Goal: Task Accomplishment & Management: Manage account settings

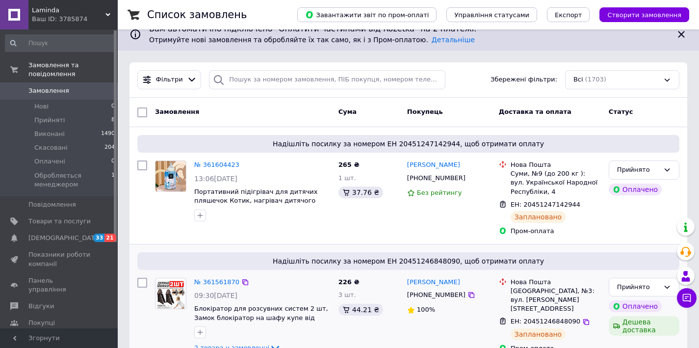
scroll to position [136, 0]
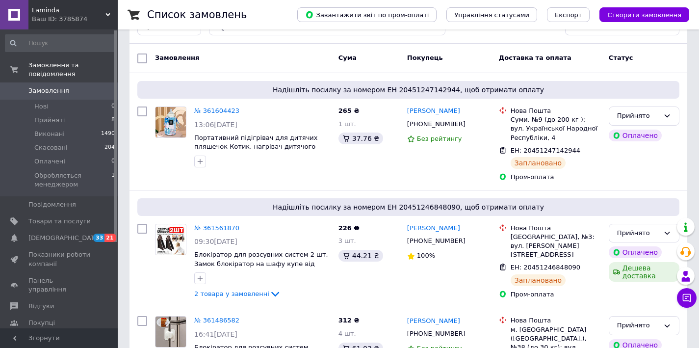
click at [60, 302] on link "Відгуки" at bounding box center [60, 306] width 121 height 17
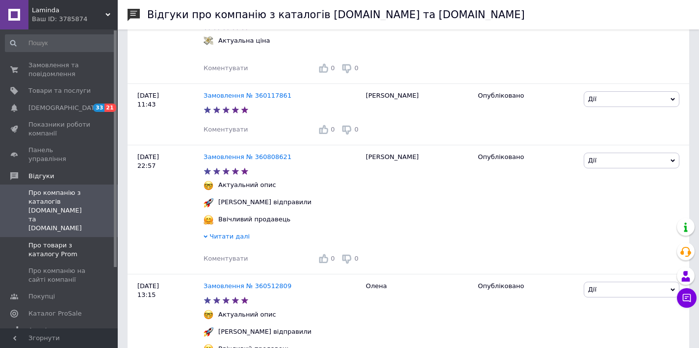
scroll to position [324, 0]
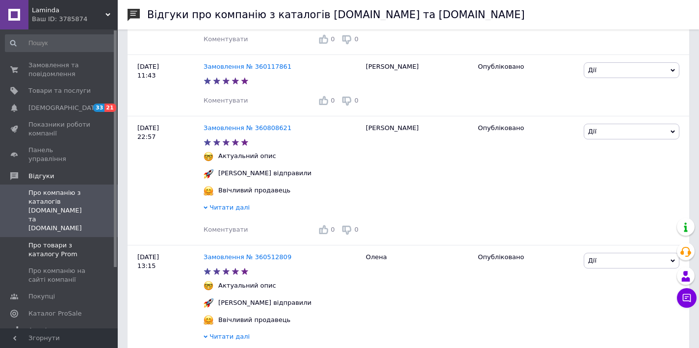
click at [60, 241] on span "Про товари з каталогу Prom" at bounding box center [59, 250] width 62 height 18
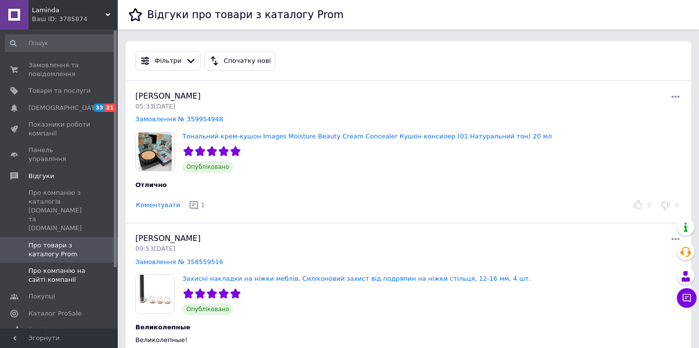
click at [72, 266] on span "Про компанію на сайті компанії" at bounding box center [59, 275] width 62 height 18
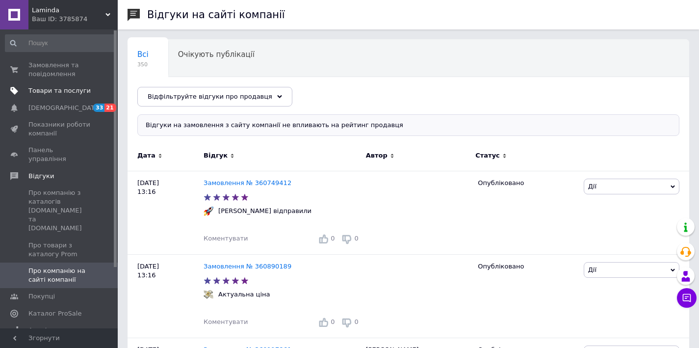
click at [56, 93] on span "Товари та послуги" at bounding box center [59, 90] width 62 height 9
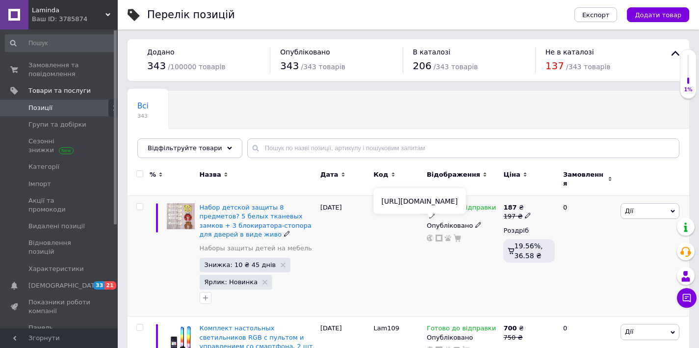
click at [429, 235] on icon at bounding box center [430, 238] width 7 height 7
click at [438, 235] on icon at bounding box center [439, 238] width 7 height 7
click at [260, 219] on span "Набор детской защиты 8 предметов? 5 белых тканевых замков + 3 блокиратора-стопо…" at bounding box center [256, 221] width 112 height 34
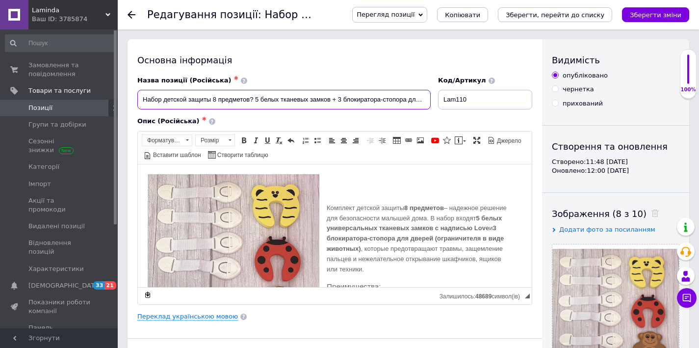
click at [253, 98] on input "Набор детской защиты 8 предметов? 5 белых тканевых замков + 3 блокиратора-стопо…" at bounding box center [283, 100] width 293 height 20
type input "Набор детской защиты 8 предметов, 5 белых тканевых замков + 3 блокиратора-стопо…"
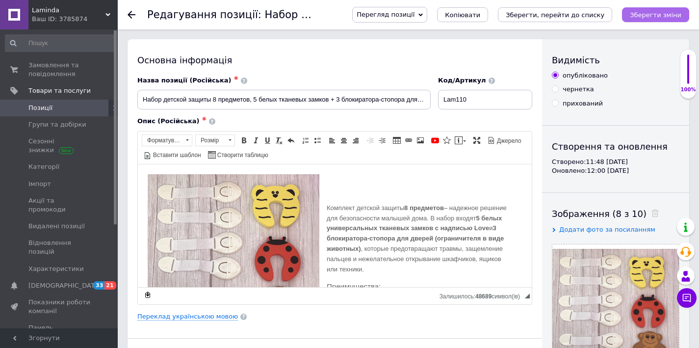
click at [652, 11] on icon "Зберегти зміни" at bounding box center [656, 14] width 52 height 7
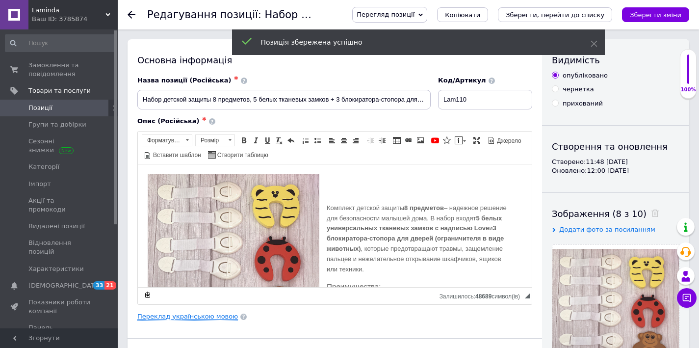
click at [179, 318] on link "Переклад українською мовою" at bounding box center [187, 317] width 101 height 8
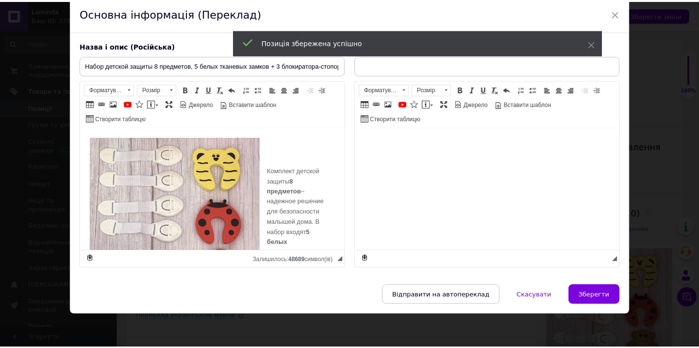
scroll to position [39, 0]
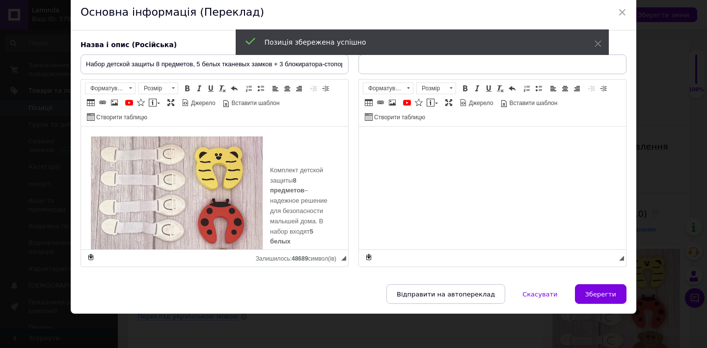
type input "Набір дитячого захисту 8 предметів? 5 білих тканинних замків + 3 блокіратори-ст…"
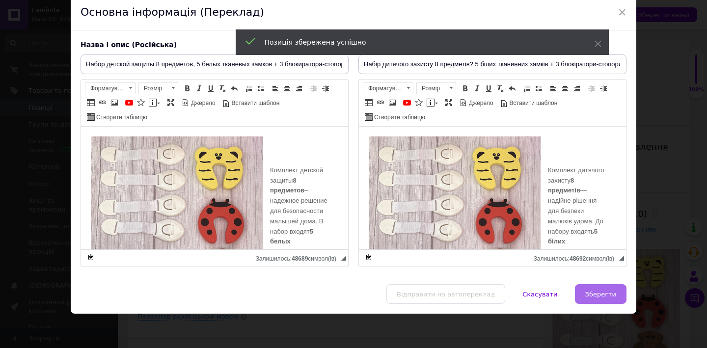
drag, startPoint x: 444, startPoint y: 297, endPoint x: 576, endPoint y: 297, distance: 132.0
click at [444, 297] on div "Відправити на автопереклад   Скасувати   Зберегти" at bounding box center [353, 298] width 565 height 29
click at [609, 297] on span "Зберегти" at bounding box center [600, 294] width 31 height 7
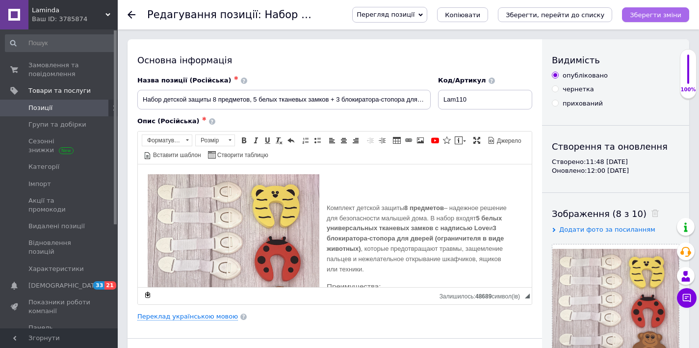
click at [646, 15] on icon "Зберегти зміни" at bounding box center [656, 14] width 52 height 7
